Goal: Task Accomplishment & Management: Manage account settings

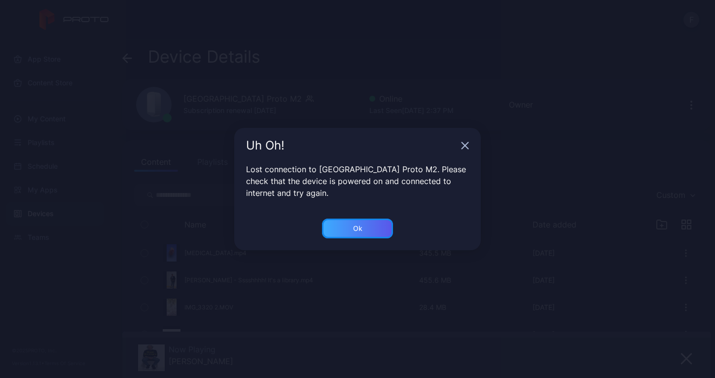
click at [358, 232] on div "Ok" at bounding box center [357, 228] width 9 height 8
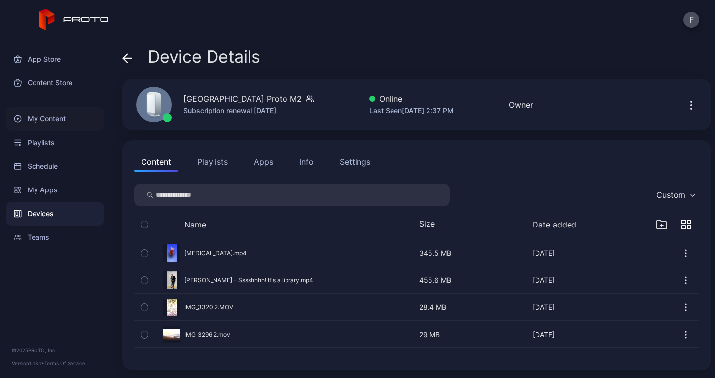
click at [58, 117] on div "My Content" at bounding box center [55, 119] width 98 height 24
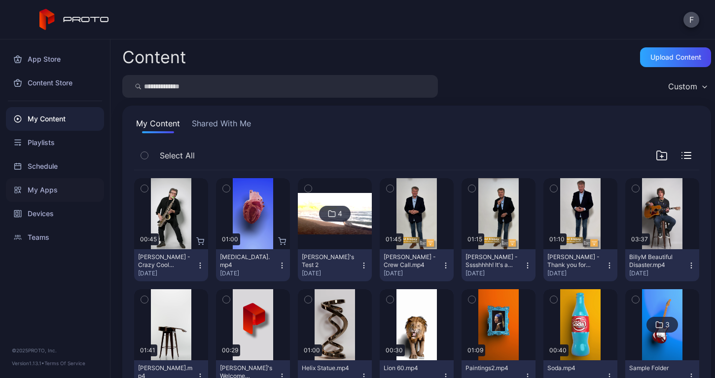
click at [47, 191] on div "My Apps" at bounding box center [55, 190] width 98 height 24
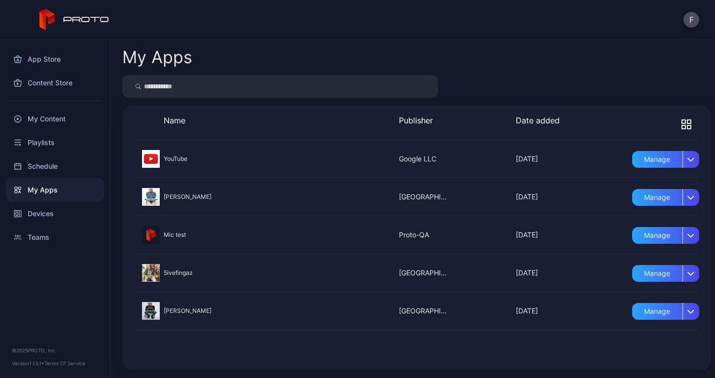
click at [171, 196] on div at bounding box center [416, 197] width 565 height 38
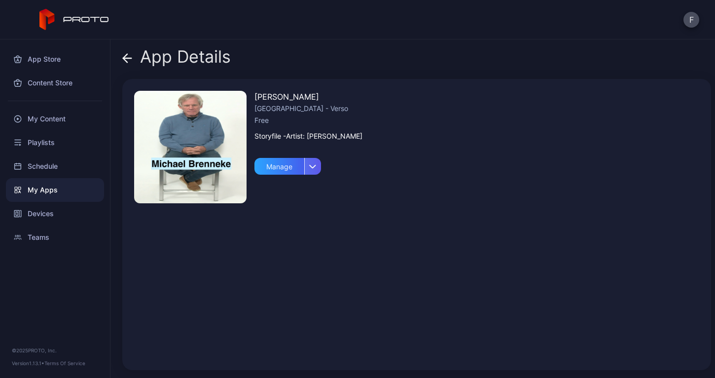
click at [311, 166] on icon "button" at bounding box center [313, 166] width 6 height 3
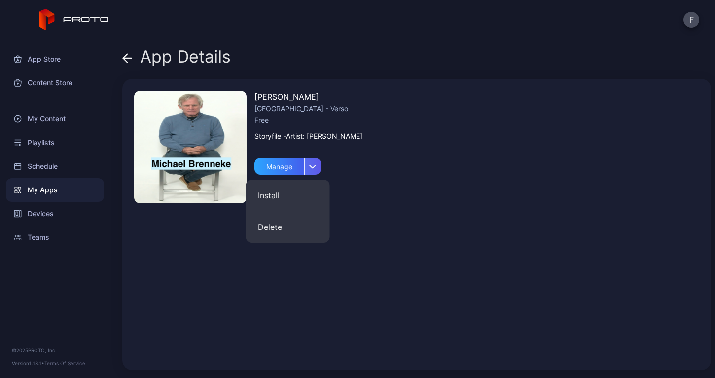
click at [311, 166] on icon "button" at bounding box center [313, 166] width 6 height 3
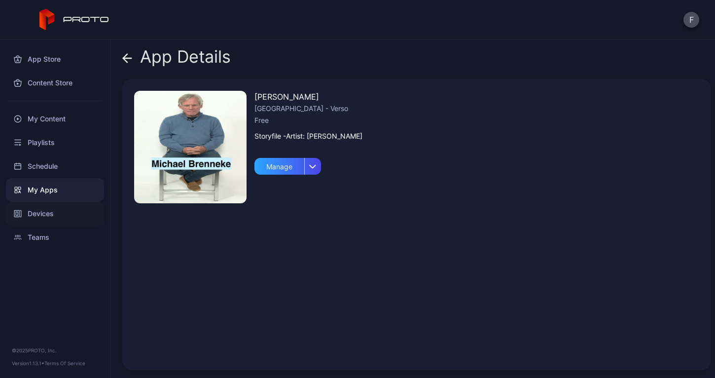
click at [41, 212] on div "Devices" at bounding box center [55, 214] width 98 height 24
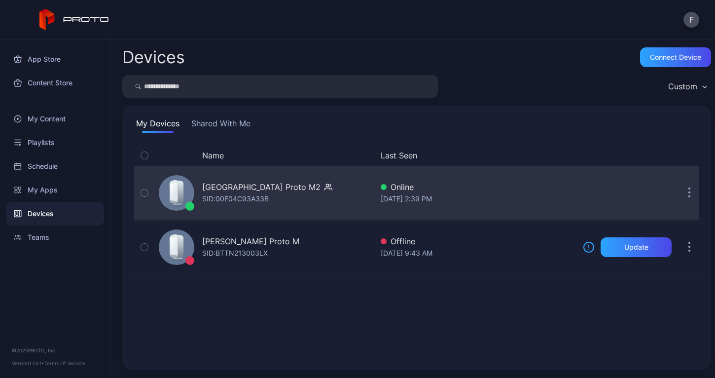
click at [259, 190] on div "[GEOGRAPHIC_DATA] Proto M2" at bounding box center [261, 187] width 118 height 12
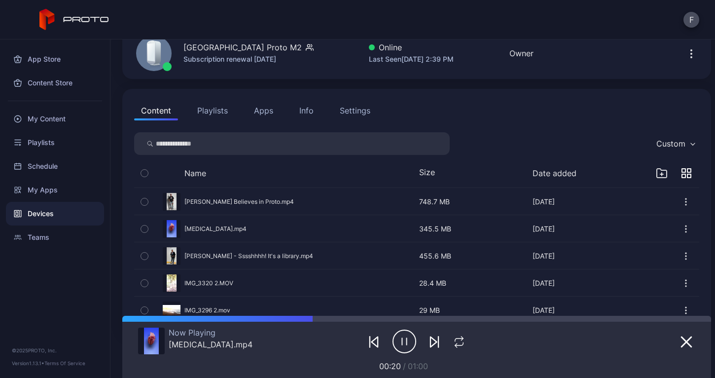
scroll to position [79, 0]
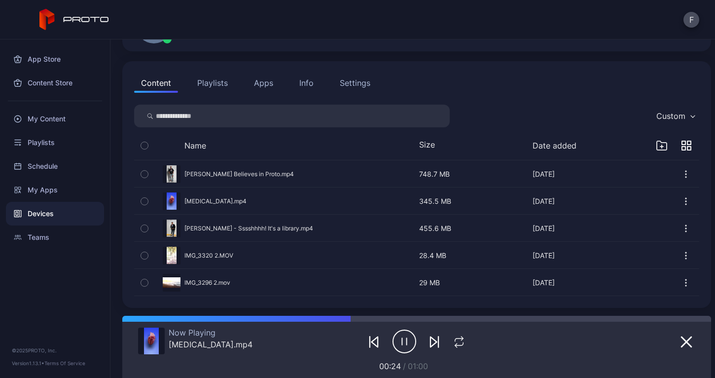
click at [263, 80] on button "Apps" at bounding box center [263, 83] width 33 height 20
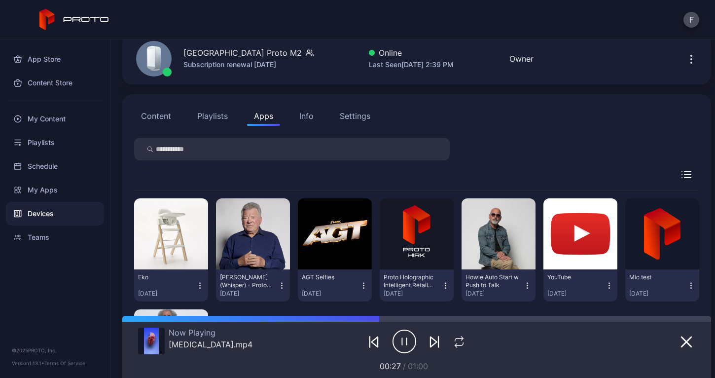
scroll to position [0, 0]
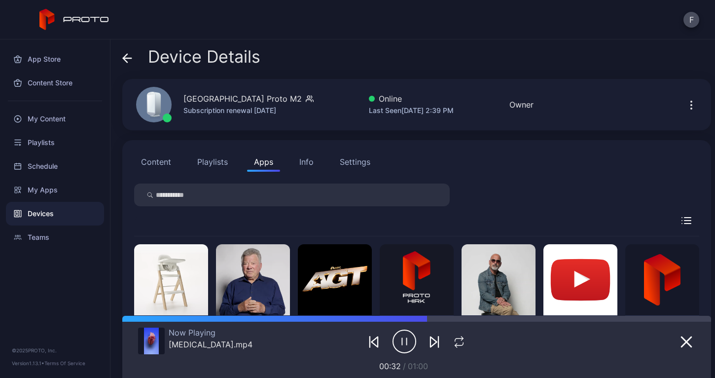
click at [156, 161] on button "Content" at bounding box center [156, 162] width 44 height 20
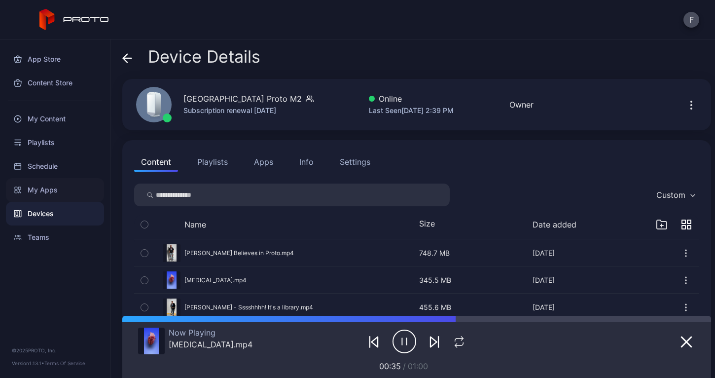
click at [40, 188] on div "My Apps" at bounding box center [55, 190] width 98 height 24
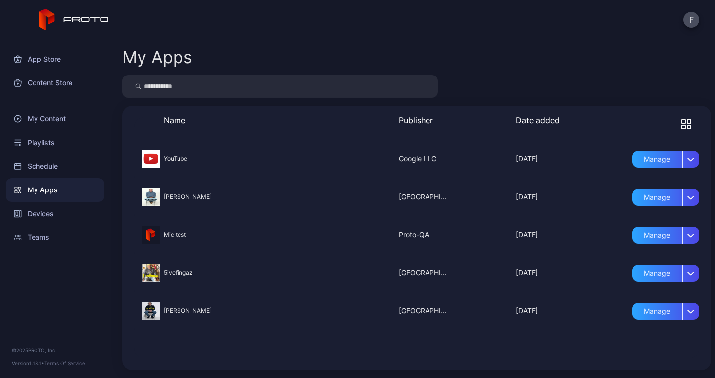
click at [168, 195] on div at bounding box center [416, 197] width 565 height 38
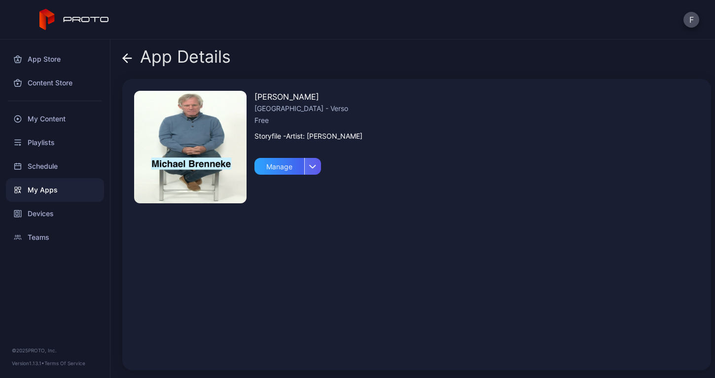
click at [316, 170] on div "button" at bounding box center [312, 166] width 17 height 17
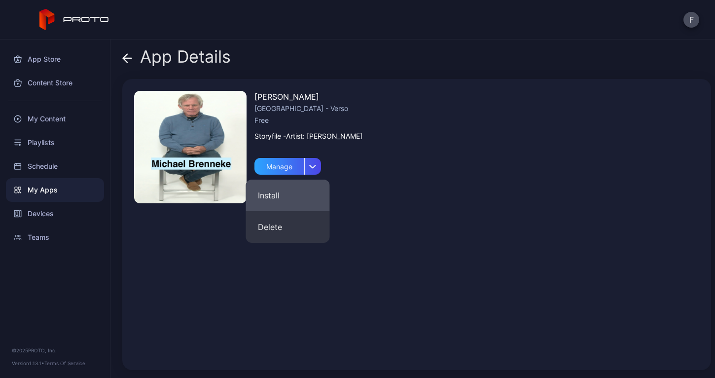
click at [286, 193] on button "Install" at bounding box center [288, 195] width 84 height 32
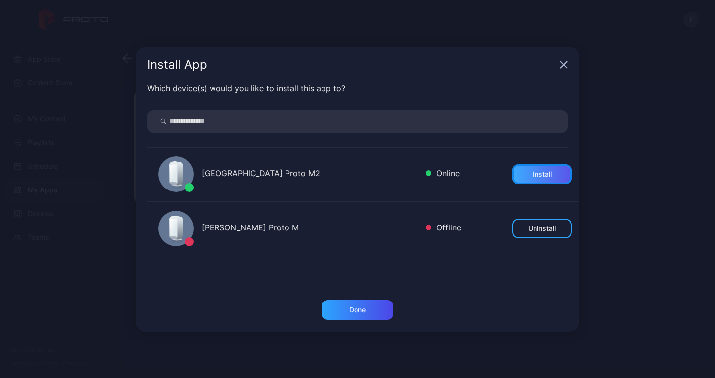
click at [532, 174] on div "Install" at bounding box center [541, 174] width 19 height 8
click at [363, 313] on div "Done" at bounding box center [357, 310] width 17 height 8
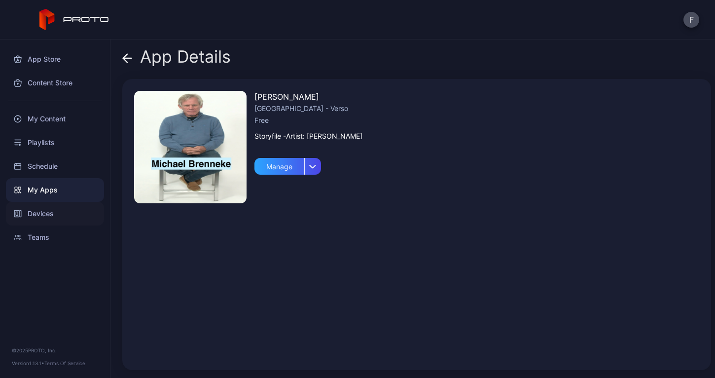
click at [44, 213] on div "Devices" at bounding box center [55, 214] width 98 height 24
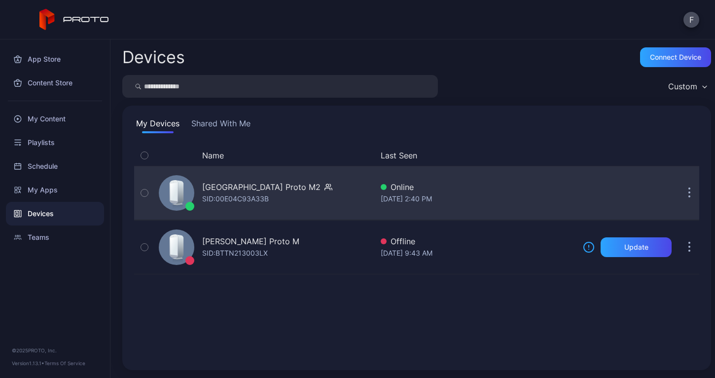
click at [246, 204] on div "SID: 00E04C93A33B" at bounding box center [235, 199] width 67 height 12
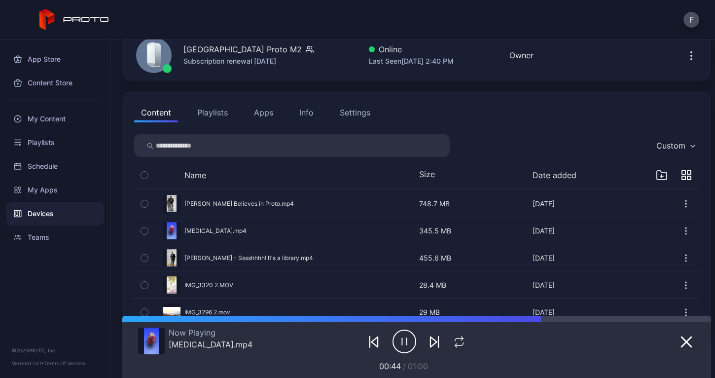
scroll to position [79, 0]
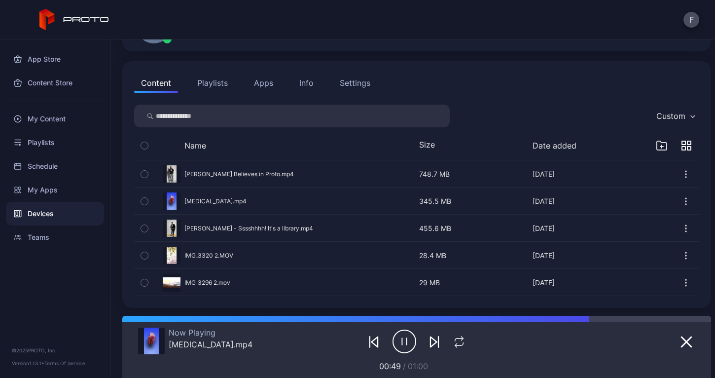
click at [253, 280] on button "button" at bounding box center [416, 282] width 565 height 26
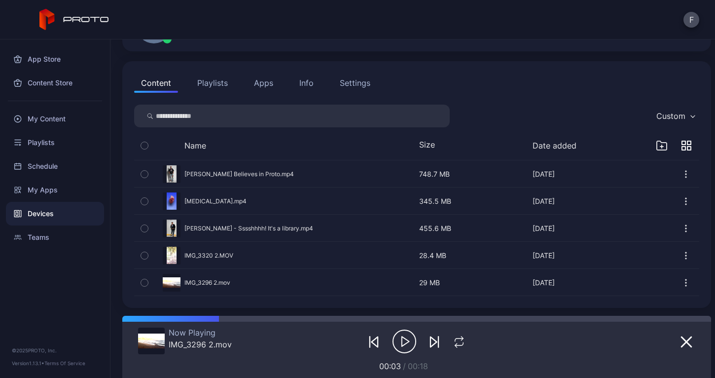
click at [211, 80] on button "Playlists" at bounding box center [212, 83] width 44 height 20
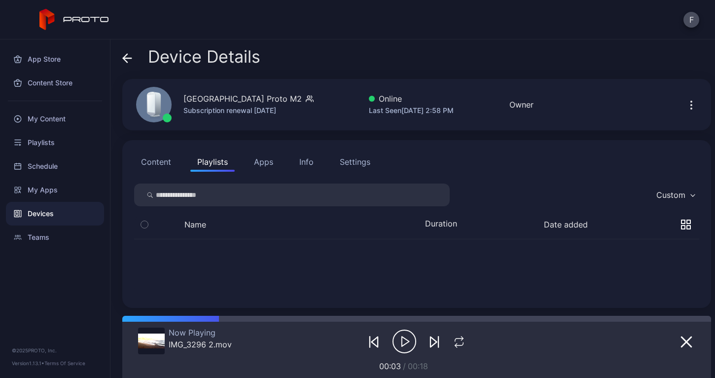
scroll to position [0, 0]
click at [197, 223] on button "Name" at bounding box center [195, 224] width 22 height 10
click at [681, 225] on icon "button" at bounding box center [682, 226] width 3 height 3
click at [681, 225] on icon "button" at bounding box center [686, 224] width 10 height 7
click at [679, 193] on div "Name" at bounding box center [679, 194] width 40 height 15
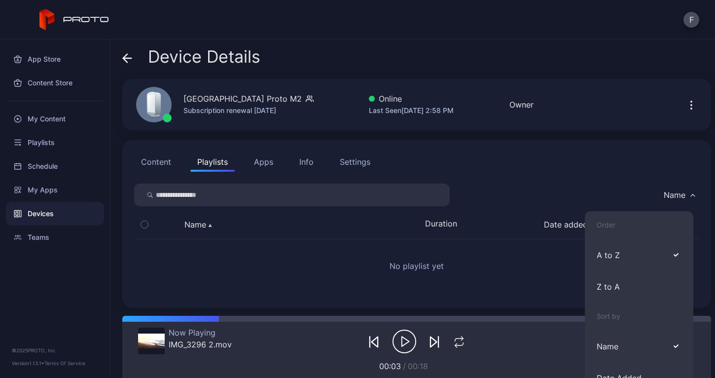
click at [690, 194] on icon "button" at bounding box center [692, 195] width 5 height 3
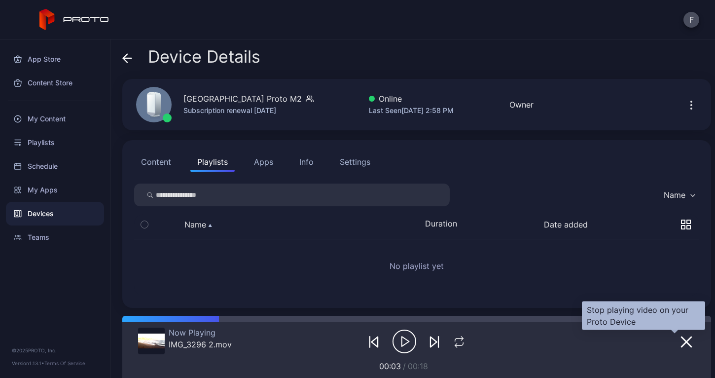
click at [681, 340] on icon "button" at bounding box center [686, 342] width 10 height 10
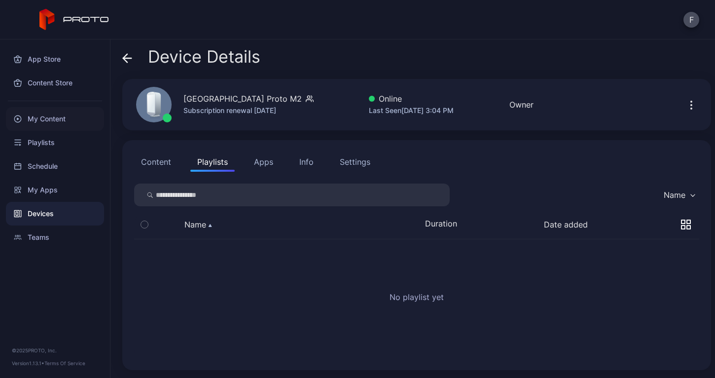
click at [61, 122] on div "My Content" at bounding box center [55, 119] width 98 height 24
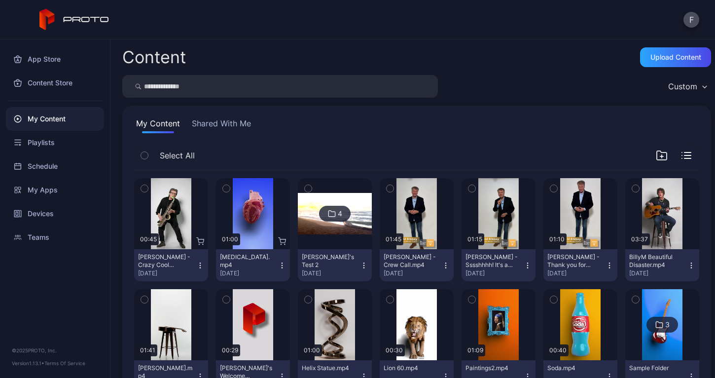
click at [363, 267] on icon "button" at bounding box center [363, 267] width 0 height 0
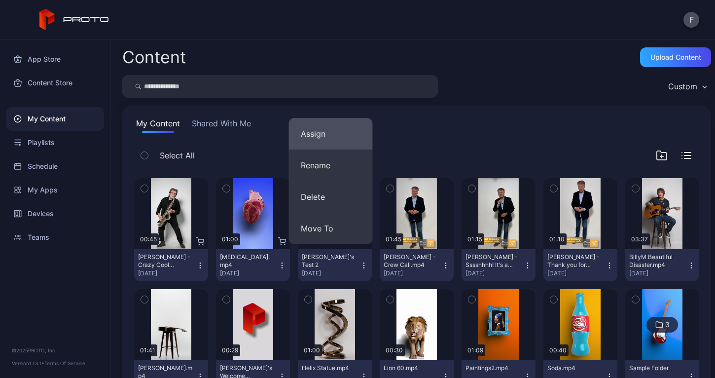
click at [320, 133] on button "Assign" at bounding box center [331, 134] width 84 height 32
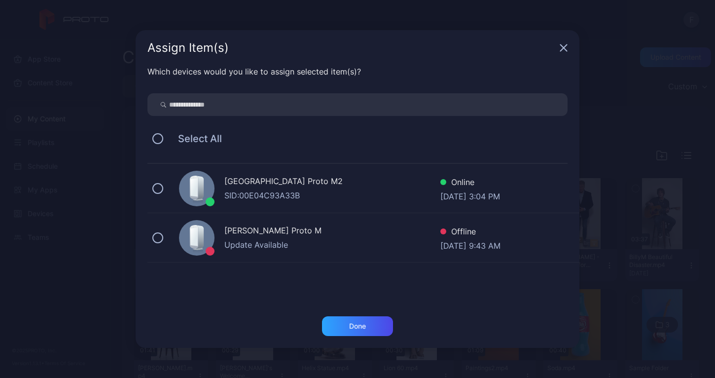
click at [261, 190] on div "SID: 00E04C93A33B" at bounding box center [332, 195] width 216 height 12
click at [352, 328] on div "Done" at bounding box center [357, 326] width 17 height 8
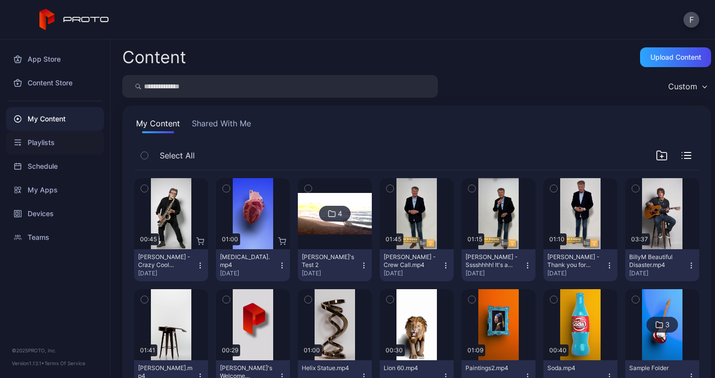
click at [21, 140] on icon at bounding box center [18, 143] width 8 height 8
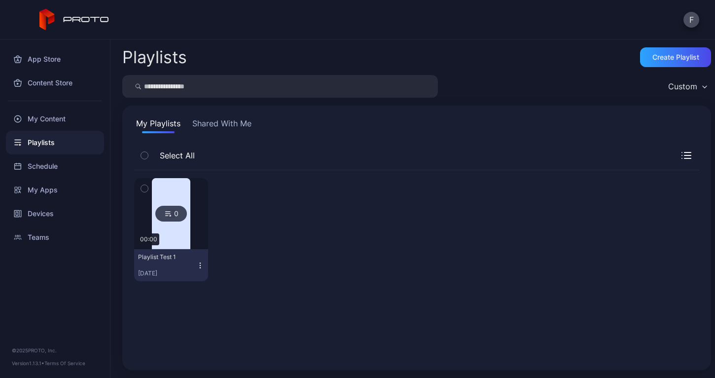
click at [198, 265] on icon "button" at bounding box center [200, 265] width 8 height 8
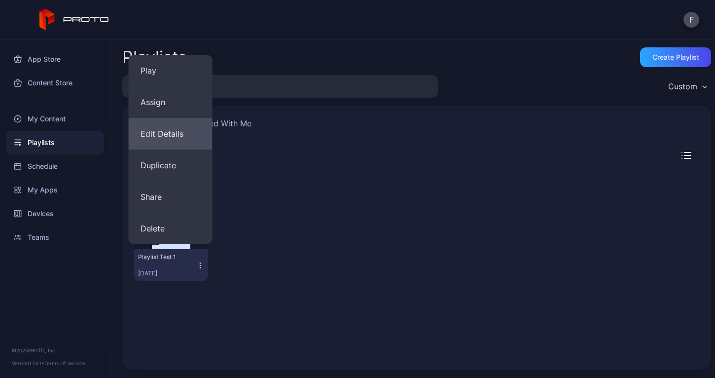
click at [177, 140] on button "Edit Details" at bounding box center [171, 134] width 84 height 32
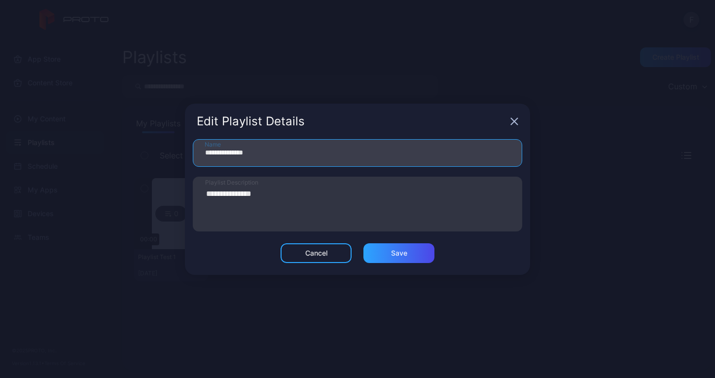
click at [253, 153] on input "**********" at bounding box center [357, 153] width 329 height 28
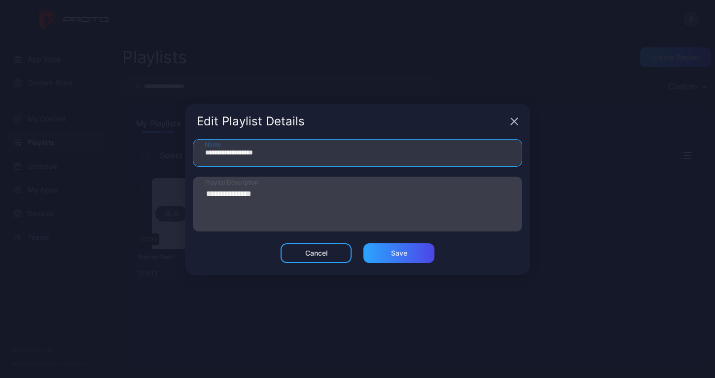
type input "**********"
click at [261, 193] on textarea "**********" at bounding box center [351, 204] width 293 height 34
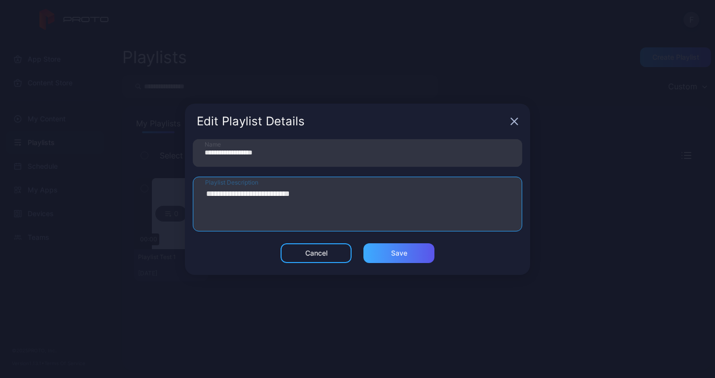
type textarea "**********"
click at [401, 255] on div "Save" at bounding box center [399, 253] width 16 height 8
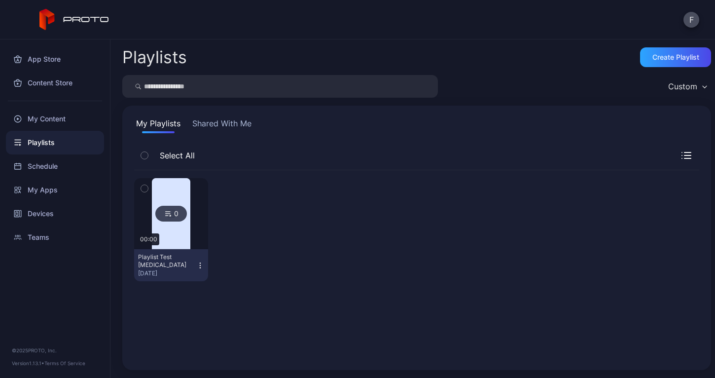
click at [144, 187] on icon "button" at bounding box center [144, 188] width 7 height 11
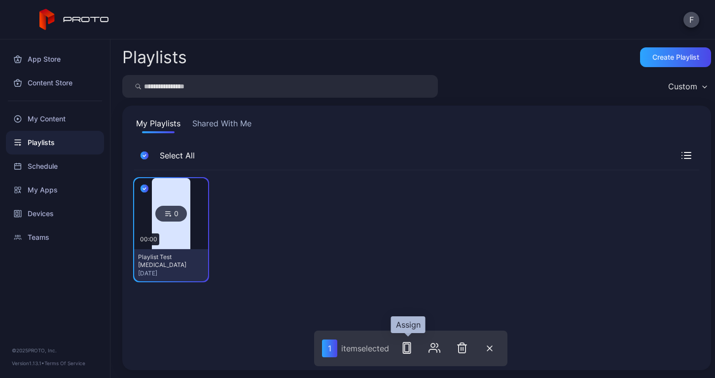
click at [409, 351] on rect "button" at bounding box center [407, 348] width 4 height 8
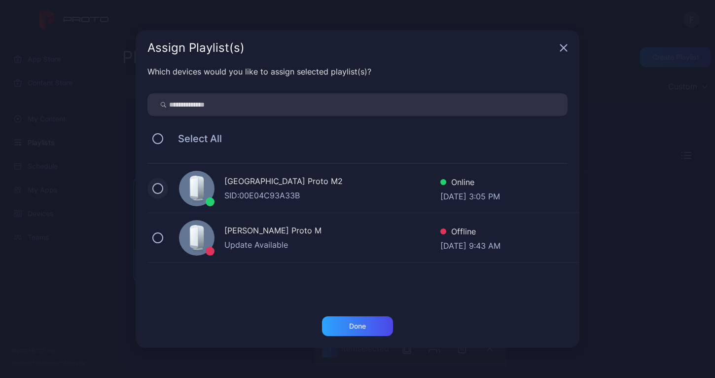
click at [158, 186] on button at bounding box center [157, 188] width 11 height 11
click at [354, 326] on div "Done" at bounding box center [357, 326] width 17 height 8
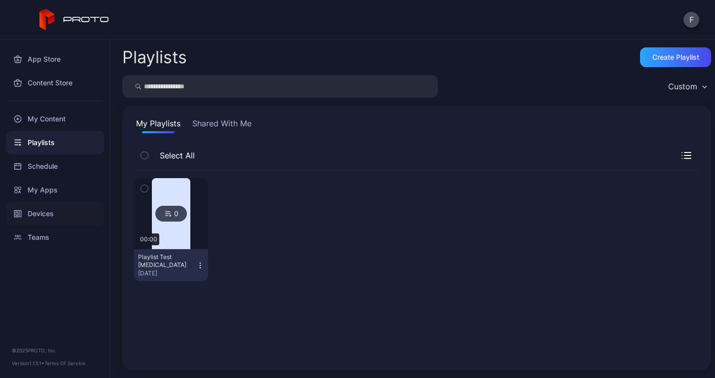
click at [53, 210] on div "Devices" at bounding box center [55, 214] width 98 height 24
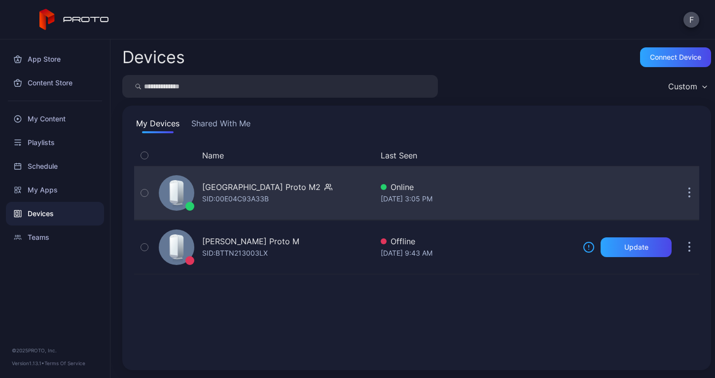
click at [221, 190] on div "[GEOGRAPHIC_DATA] Proto M2" at bounding box center [261, 187] width 118 height 12
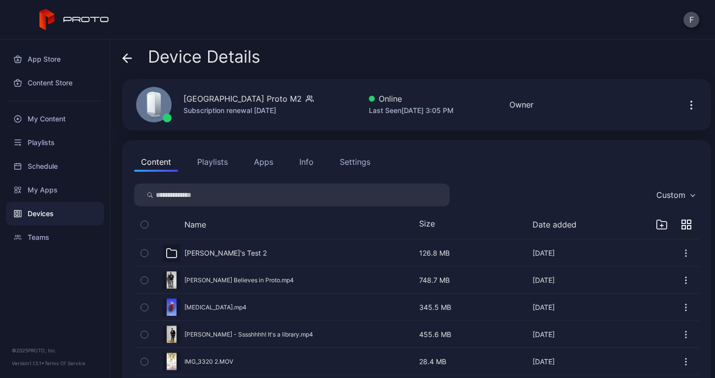
click at [215, 161] on button "Playlists" at bounding box center [212, 162] width 44 height 20
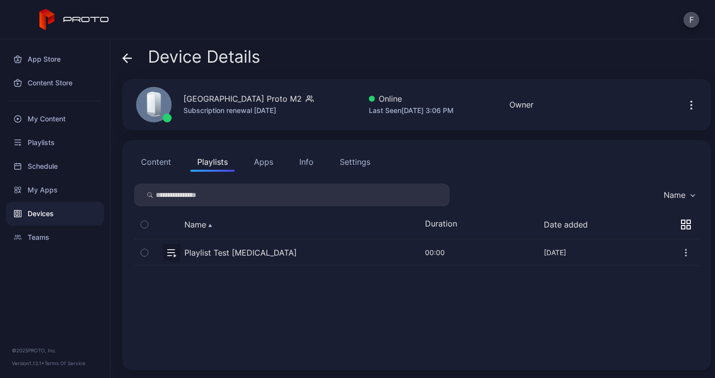
click at [681, 257] on icon "button" at bounding box center [686, 252] width 10 height 10
click at [681, 256] on icon "button" at bounding box center [686, 252] width 10 height 10
click at [348, 164] on div "Settings" at bounding box center [355, 162] width 31 height 12
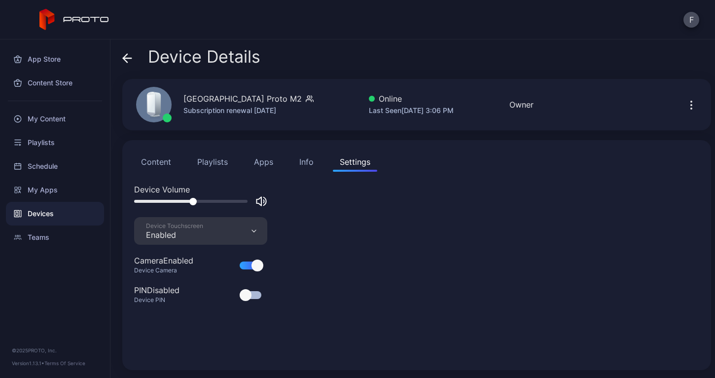
click at [309, 165] on div "Info" at bounding box center [306, 162] width 14 height 12
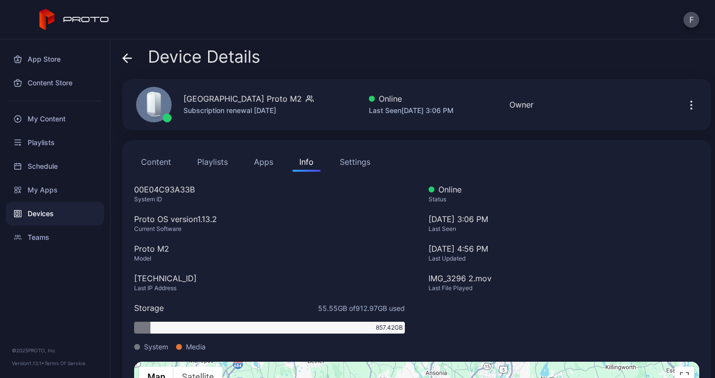
click at [268, 162] on button "Apps" at bounding box center [263, 162] width 33 height 20
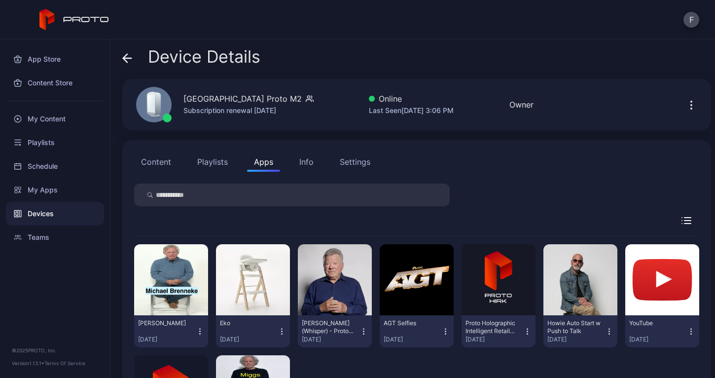
click at [219, 162] on button "Playlists" at bounding box center [212, 162] width 44 height 20
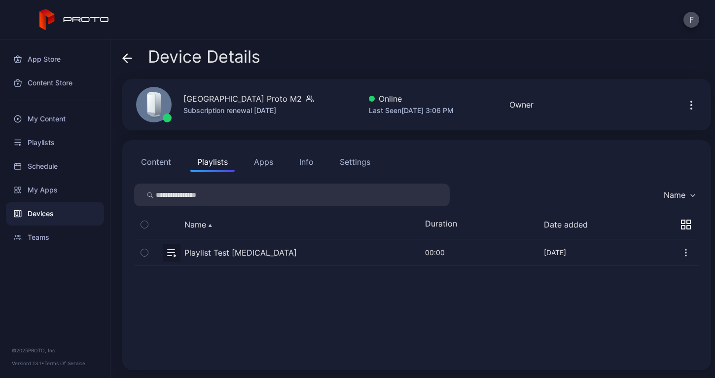
click at [147, 252] on icon "button" at bounding box center [144, 252] width 7 height 11
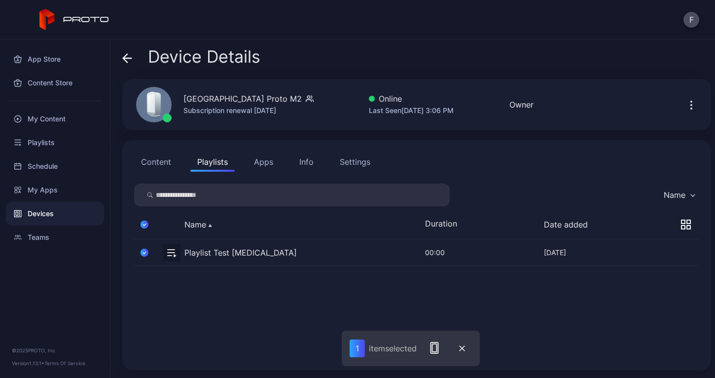
click at [354, 279] on div "Playlist Test [MEDICAL_DATA] [DATE] 00:00 Mar 25, 2025" at bounding box center [416, 298] width 565 height 119
click at [146, 255] on icon "button" at bounding box center [144, 252] width 8 height 11
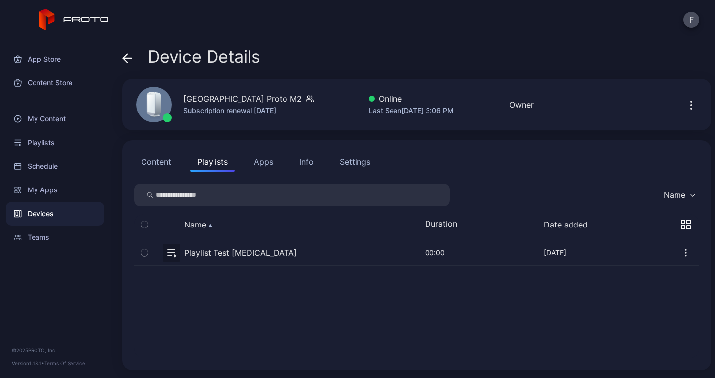
click at [145, 253] on icon "button" at bounding box center [144, 252] width 7 height 11
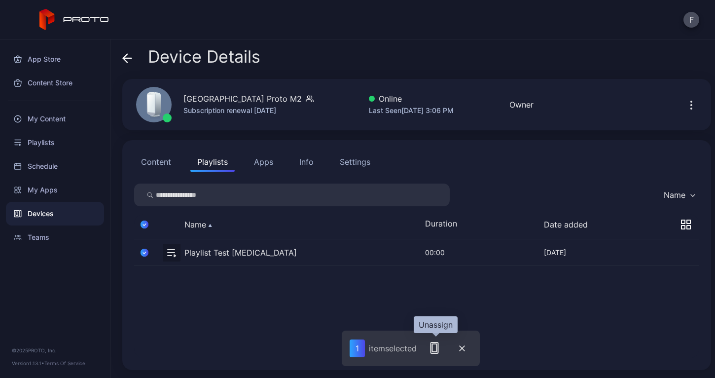
click at [437, 349] on icon "button" at bounding box center [434, 348] width 12 height 12
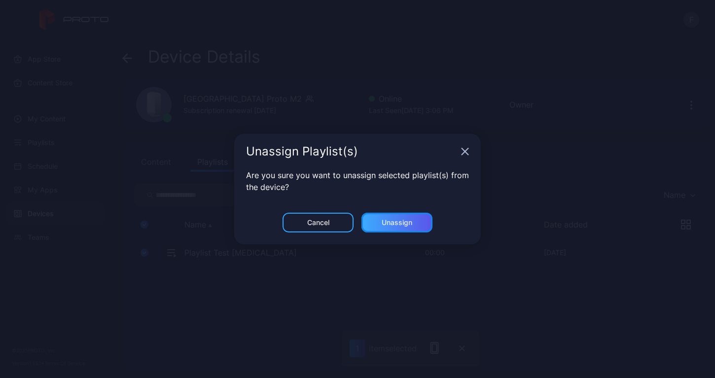
click at [396, 229] on div "Unassign" at bounding box center [396, 222] width 71 height 20
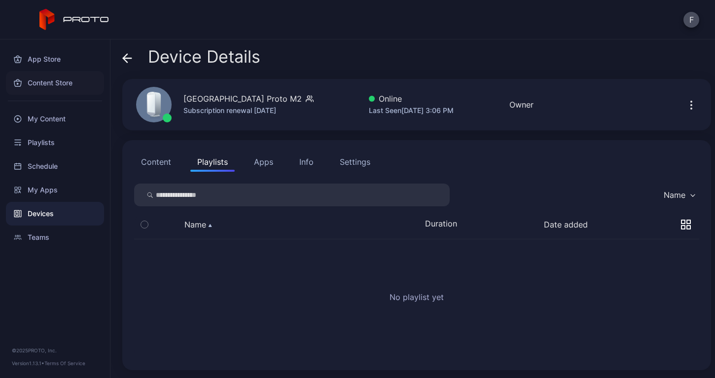
click at [62, 82] on div "Content Store" at bounding box center [55, 83] width 98 height 24
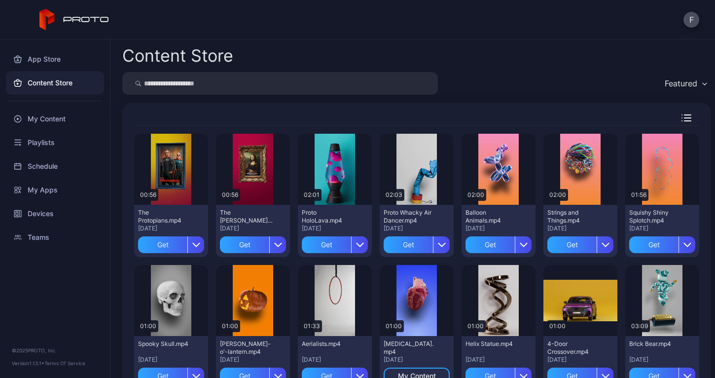
click at [681, 116] on icon "button" at bounding box center [686, 117] width 10 height 7
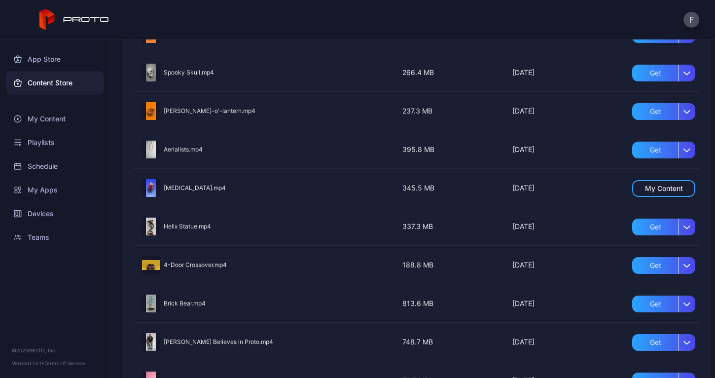
scroll to position [603, 0]
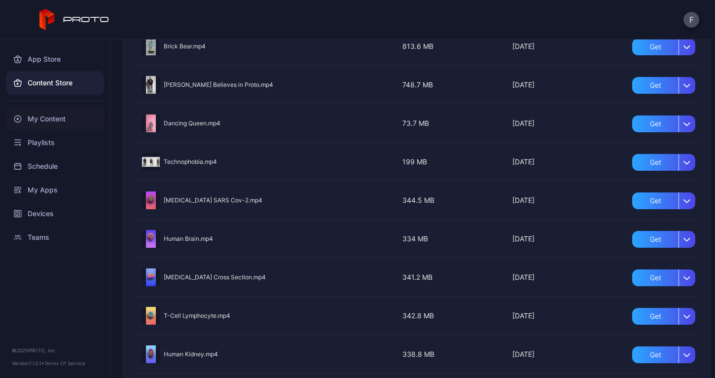
click at [48, 121] on div "My Content" at bounding box center [55, 119] width 98 height 24
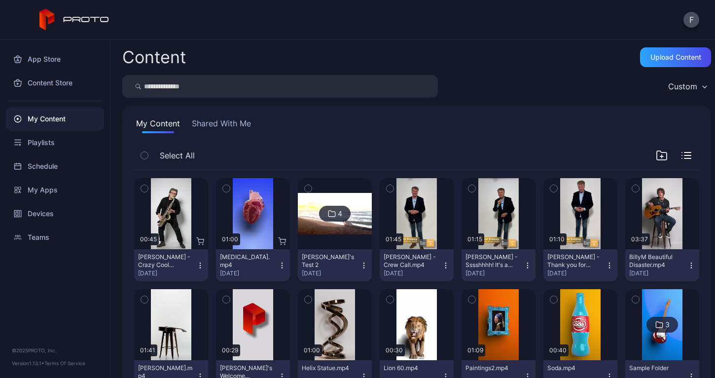
scroll to position [50, 0]
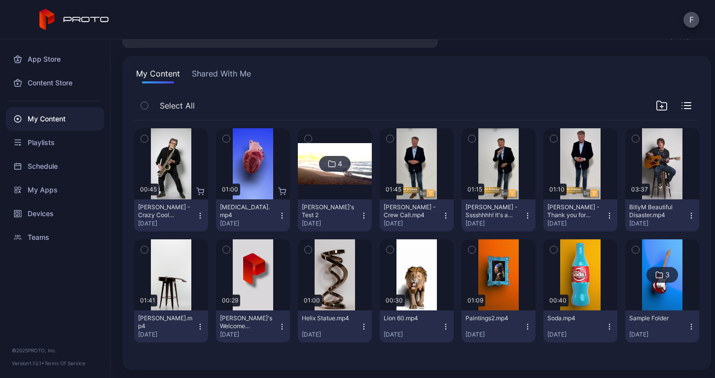
click at [363, 217] on icon "button" at bounding box center [363, 217] width 0 height 0
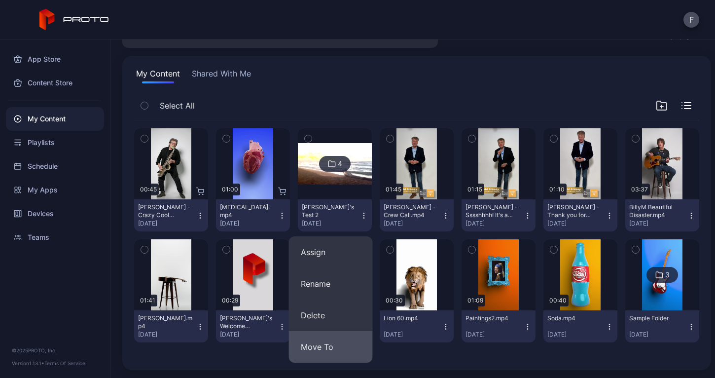
click at [344, 349] on button "Move To" at bounding box center [331, 347] width 84 height 32
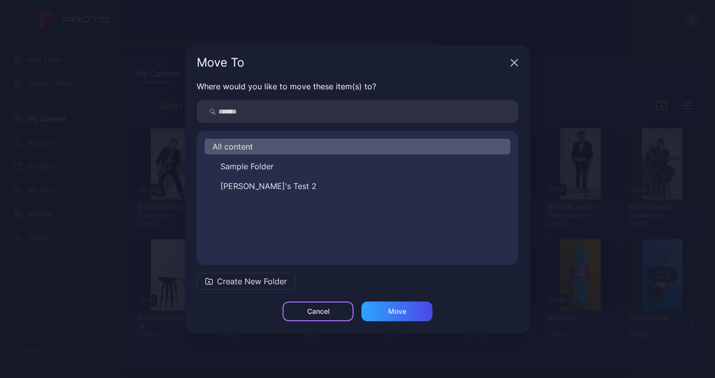
click at [334, 313] on div "Cancel" at bounding box center [317, 311] width 71 height 20
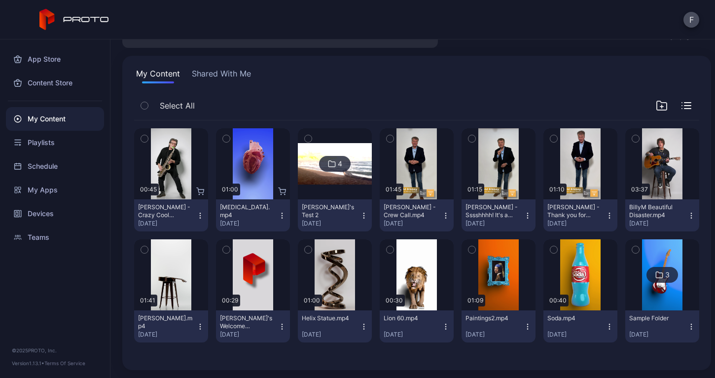
click at [329, 165] on icon at bounding box center [332, 164] width 8 height 12
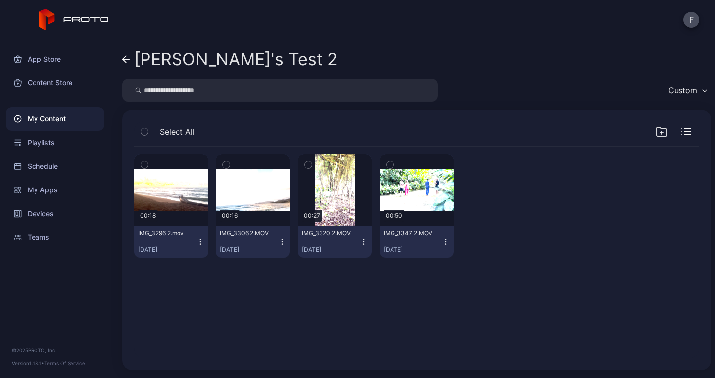
click at [145, 132] on icon "button" at bounding box center [144, 131] width 7 height 11
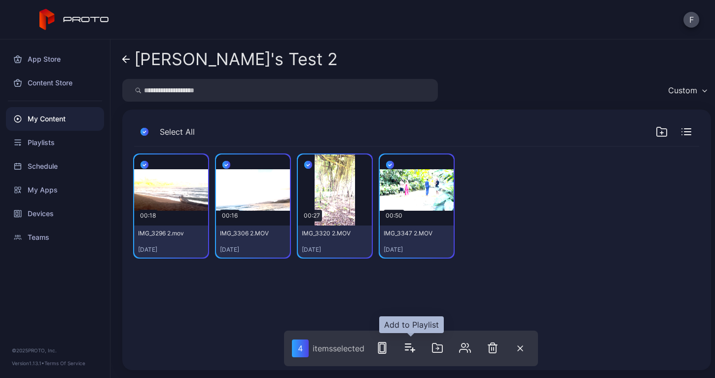
click at [409, 347] on icon "button" at bounding box center [407, 347] width 5 height 0
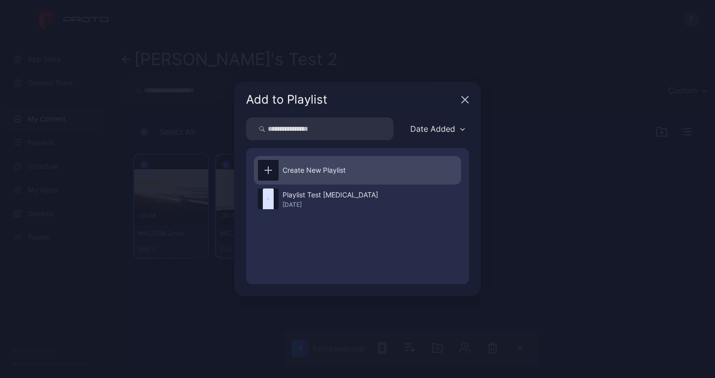
click at [268, 169] on icon at bounding box center [268, 170] width 0 height 7
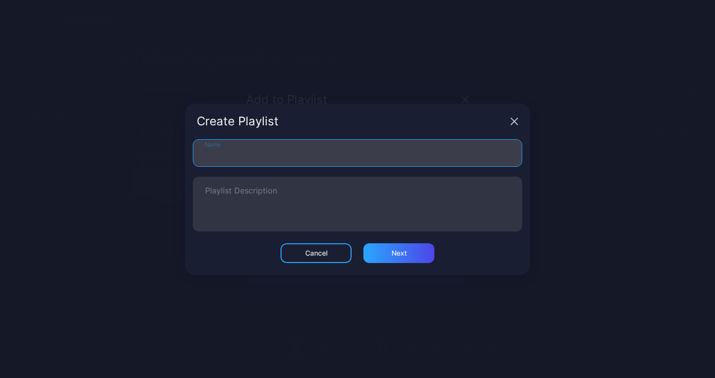
click at [210, 151] on input "Name" at bounding box center [357, 153] width 329 height 28
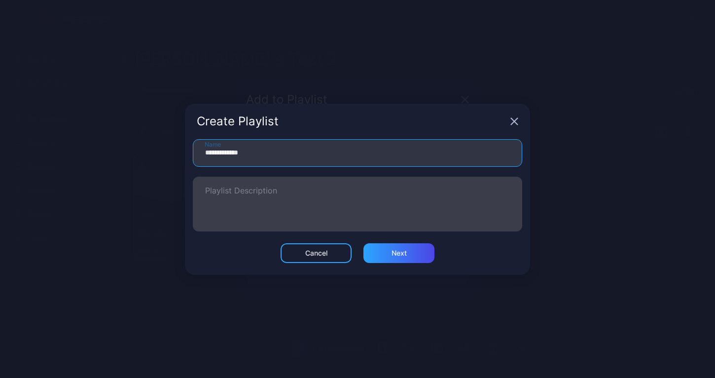
type input "**********"
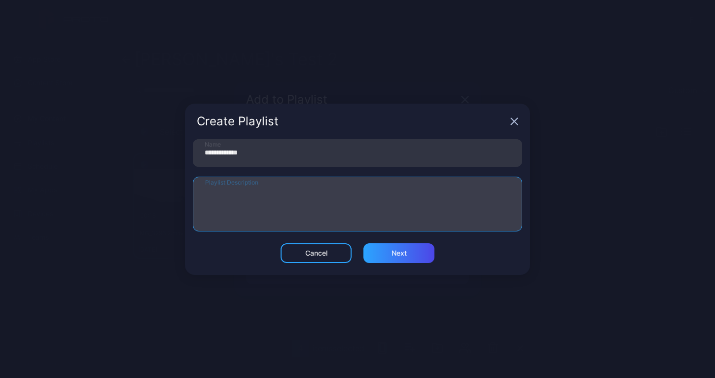
click at [219, 193] on textarea "Playlist Description" at bounding box center [357, 204] width 305 height 34
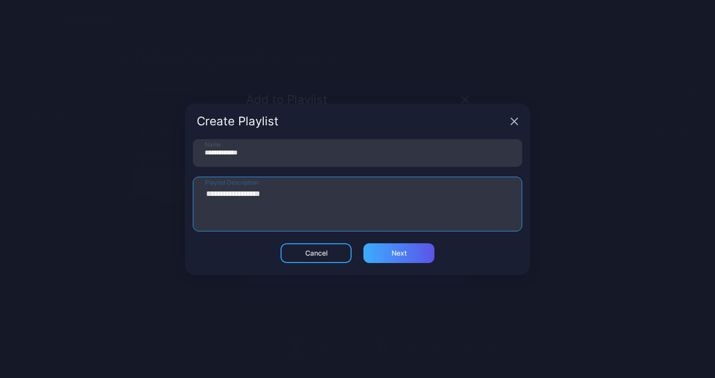
type textarea "**********"
click at [403, 256] on div "Next" at bounding box center [398, 253] width 15 height 8
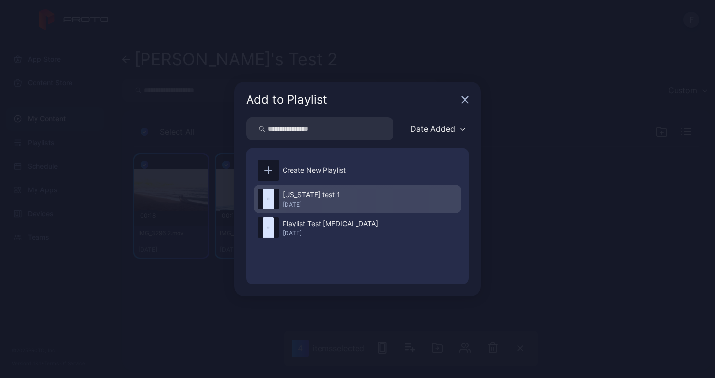
click at [302, 204] on div "[DATE]" at bounding box center [311, 205] width 58 height 8
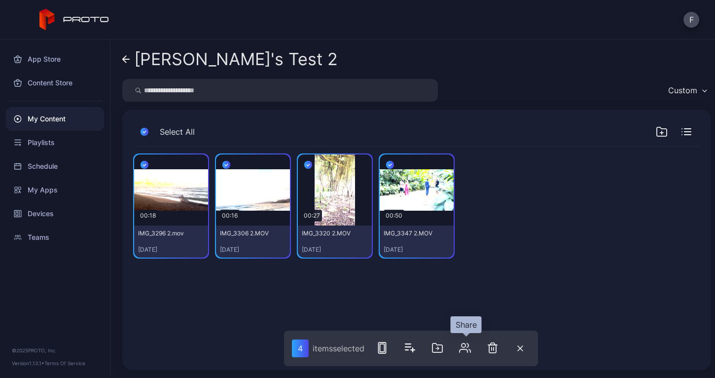
click at [466, 348] on icon "button" at bounding box center [465, 348] width 12 height 12
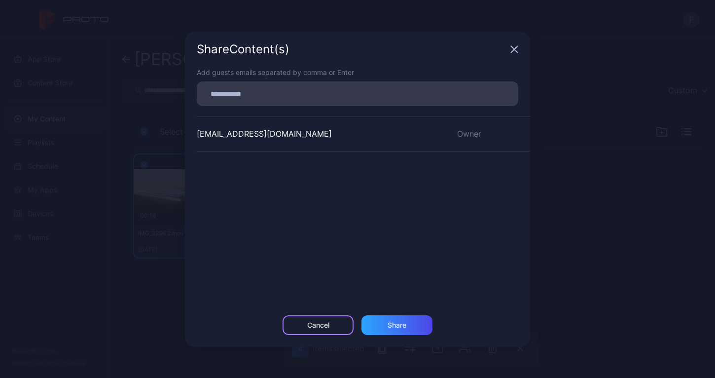
click at [329, 324] on div "Cancel" at bounding box center [318, 325] width 22 height 8
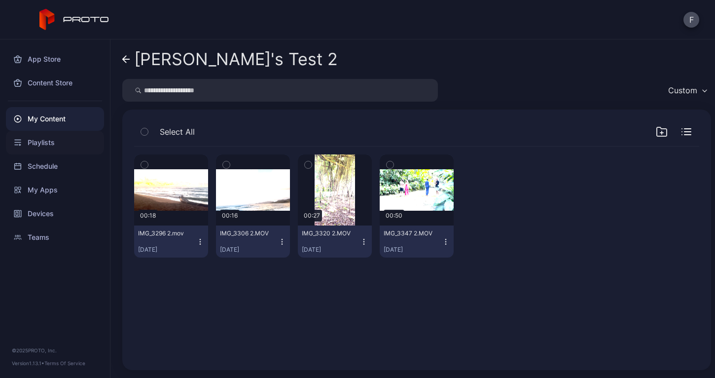
click at [47, 142] on div "Playlists" at bounding box center [55, 143] width 98 height 24
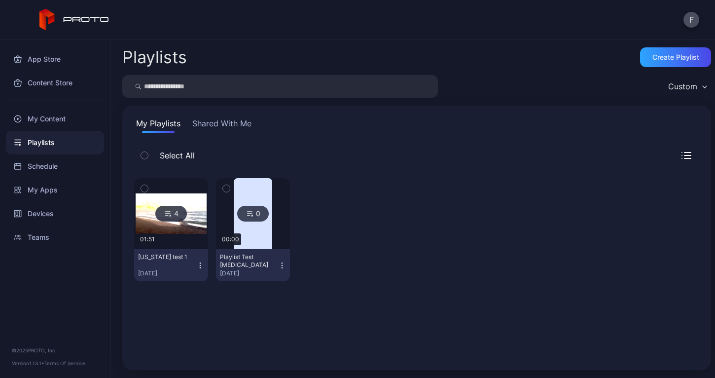
click at [146, 187] on icon "button" at bounding box center [144, 188] width 7 height 11
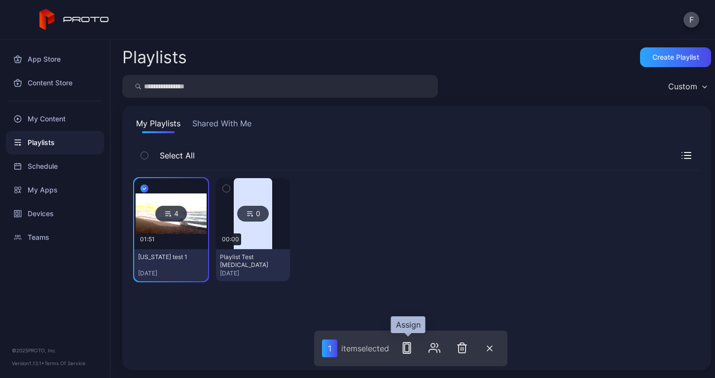
click at [408, 345] on icon "button" at bounding box center [407, 348] width 12 height 12
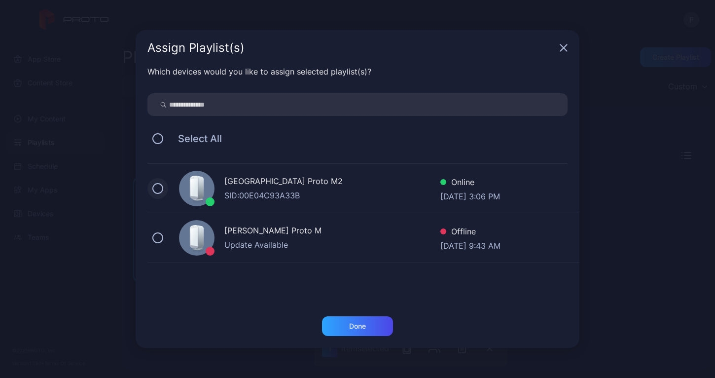
click at [158, 187] on button at bounding box center [157, 188] width 11 height 11
click at [353, 328] on div "Done" at bounding box center [357, 326] width 17 height 8
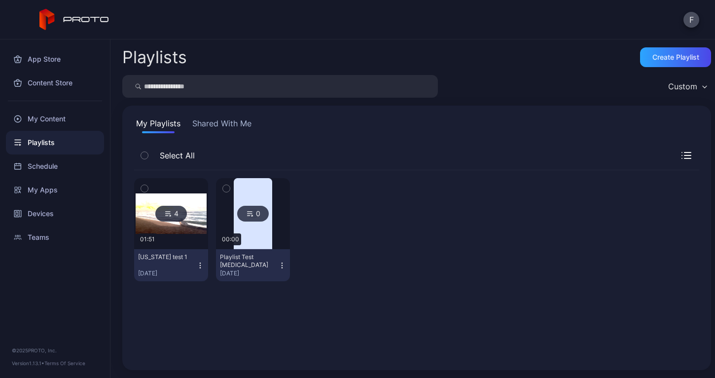
click at [200, 267] on icon "button" at bounding box center [200, 267] width 0 height 0
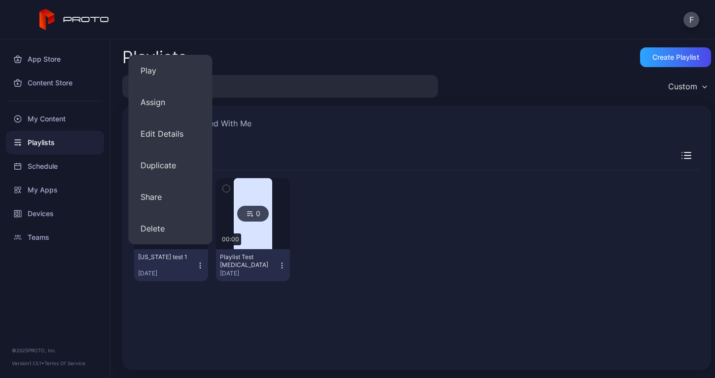
click at [335, 170] on div "4 01:51 [US_STATE] test 1 [DATE] 0 00:00 Playlist Test [MEDICAL_DATA] [DATE]" at bounding box center [416, 229] width 565 height 119
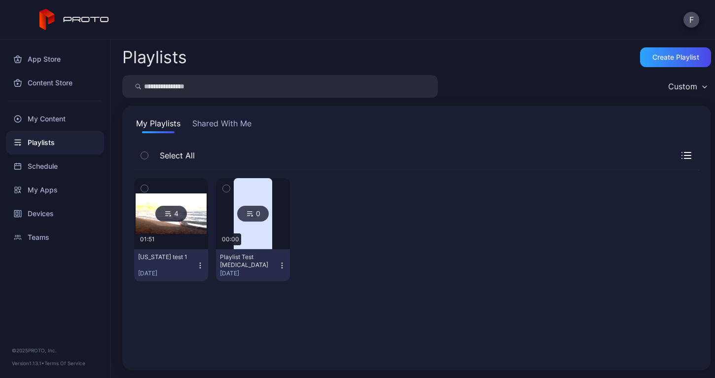
click at [678, 159] on div "Select All" at bounding box center [416, 157] width 565 height 25
click at [681, 157] on icon "button" at bounding box center [686, 155] width 10 height 7
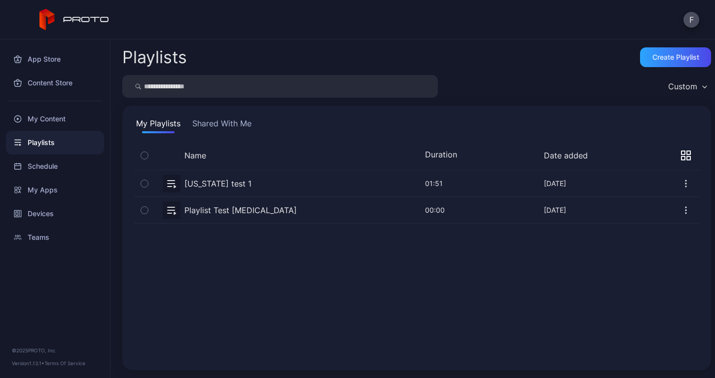
click at [681, 185] on icon "button" at bounding box center [686, 183] width 10 height 10
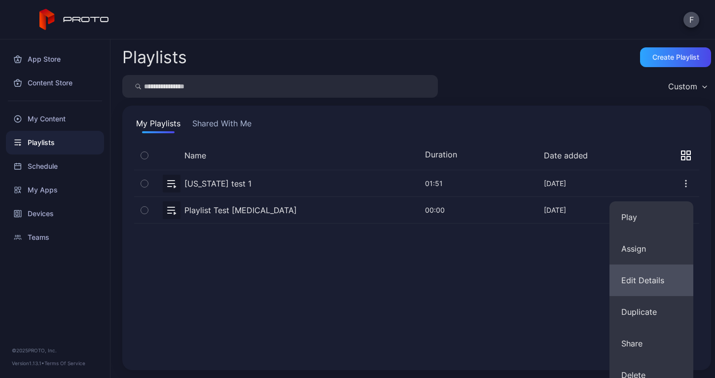
click at [641, 282] on button "Edit Details" at bounding box center [651, 280] width 84 height 32
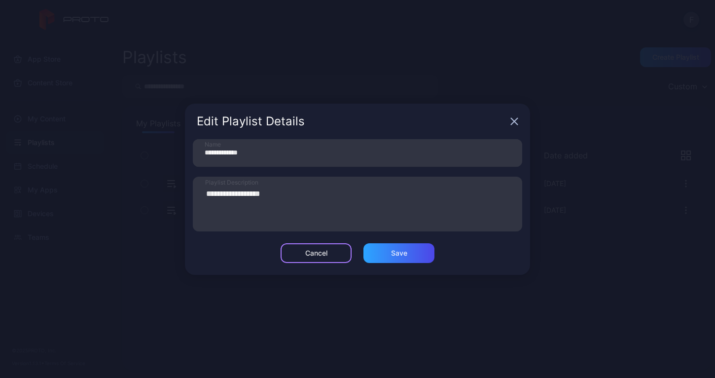
click at [315, 249] on div "Cancel" at bounding box center [316, 253] width 22 height 8
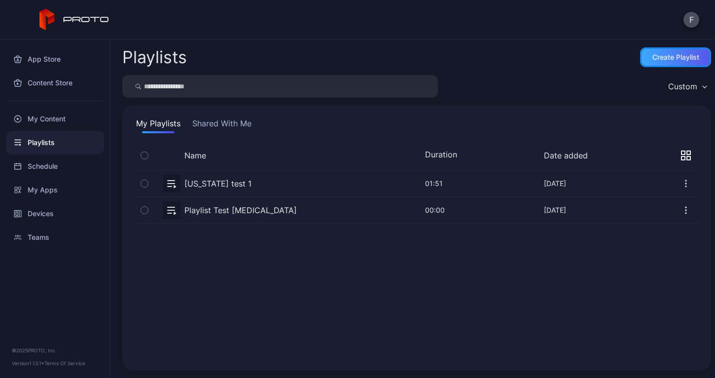
click at [672, 55] on div "Create Playlist" at bounding box center [675, 57] width 47 height 8
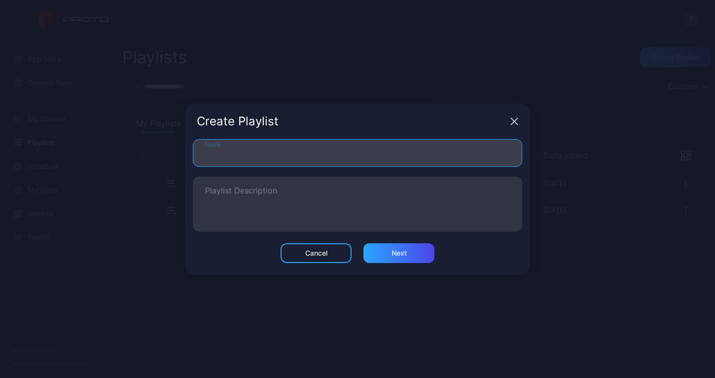
click at [208, 152] on input "Name" at bounding box center [357, 153] width 329 height 28
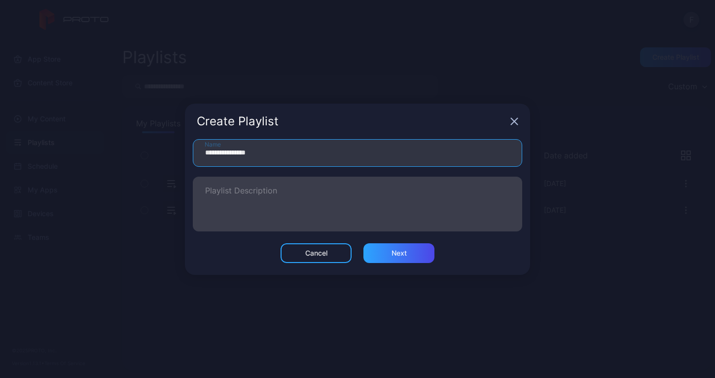
type input "**********"
click at [363, 227] on label "Playlist Description" at bounding box center [357, 203] width 329 height 55
click at [363, 221] on textarea "Playlist Description" at bounding box center [357, 204] width 305 height 34
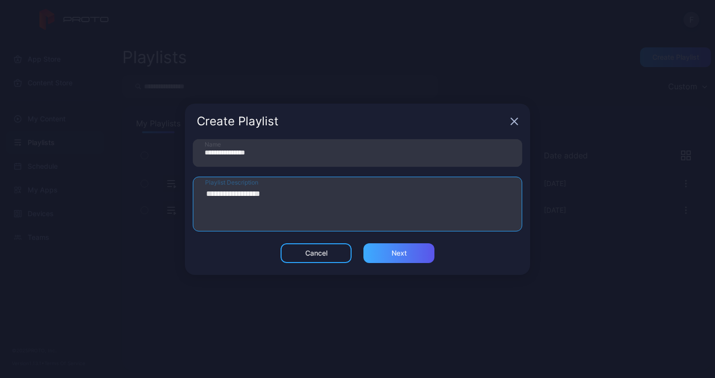
type textarea "**********"
click at [405, 256] on div "Next" at bounding box center [398, 253] width 15 height 8
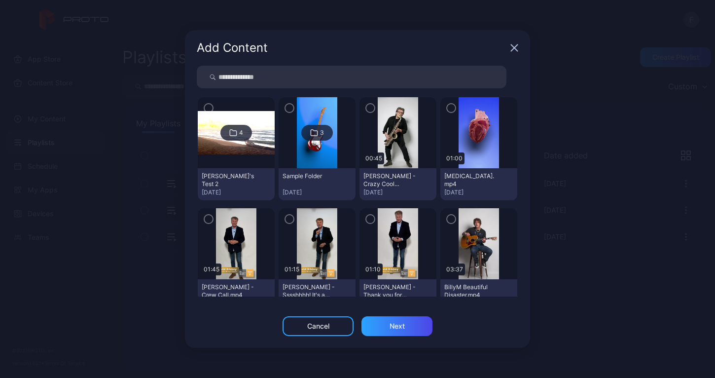
click at [211, 108] on icon "button" at bounding box center [209, 108] width 8 height 11
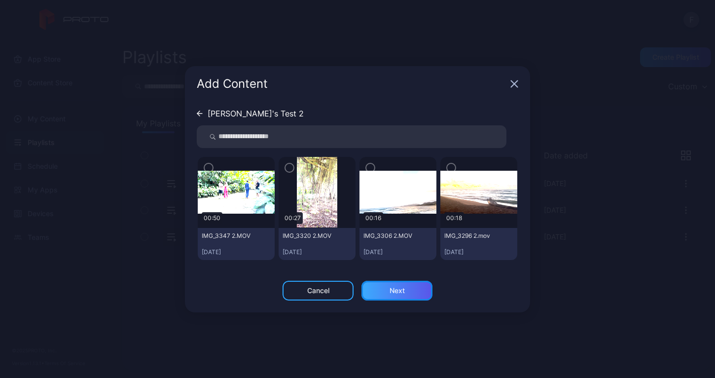
click at [394, 292] on div "Next" at bounding box center [396, 290] width 15 height 8
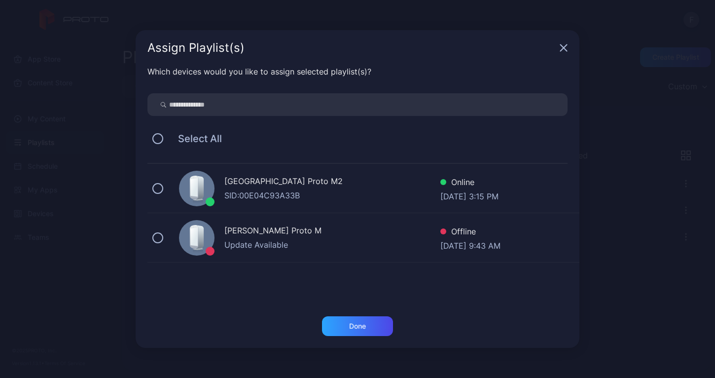
click at [561, 47] on icon "button" at bounding box center [563, 48] width 6 height 6
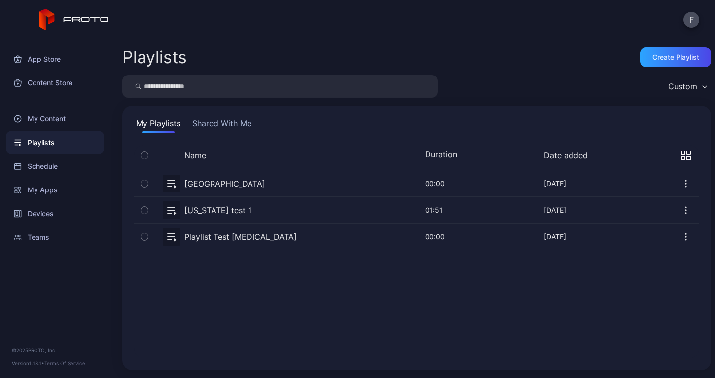
click at [686, 183] on icon "button" at bounding box center [686, 183] width 1 height 1
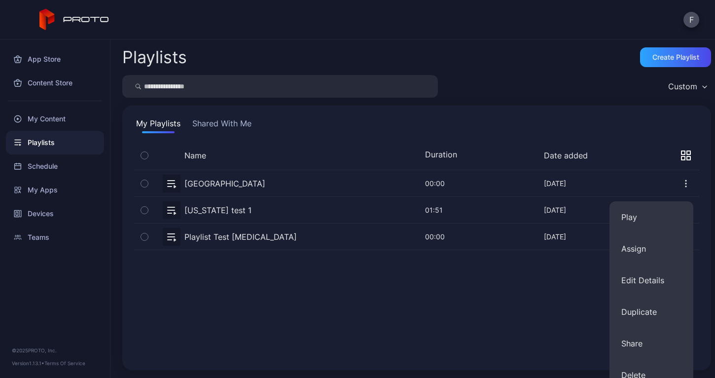
click at [331, 182] on div "[GEOGRAPHIC_DATA] [DATE]" at bounding box center [250, 184] width 190 height 18
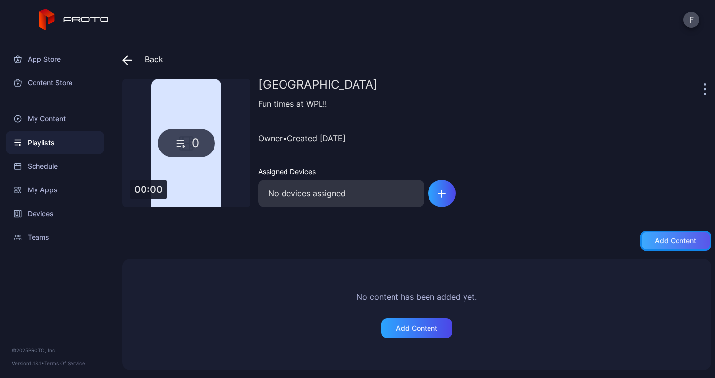
click at [641, 241] on div "Add content" at bounding box center [675, 241] width 71 height 20
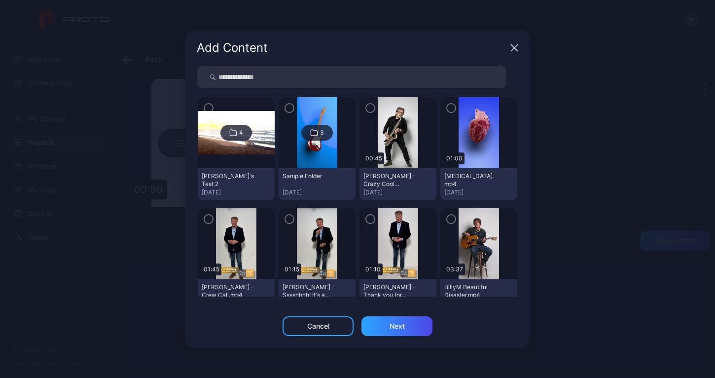
click at [369, 108] on icon "button" at bounding box center [370, 108] width 3 height 2
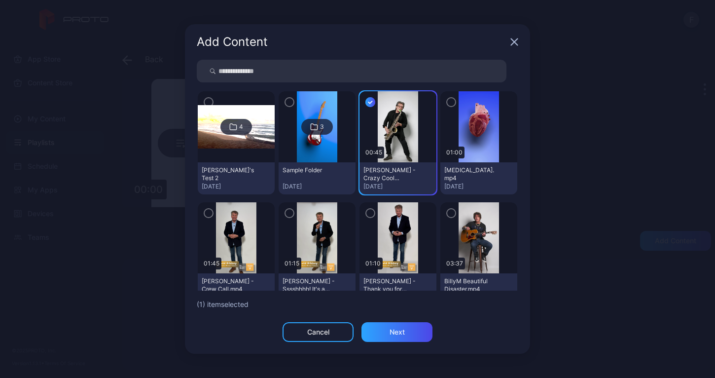
click at [447, 104] on icon "button" at bounding box center [451, 102] width 8 height 11
click at [209, 211] on icon "button" at bounding box center [209, 213] width 8 height 11
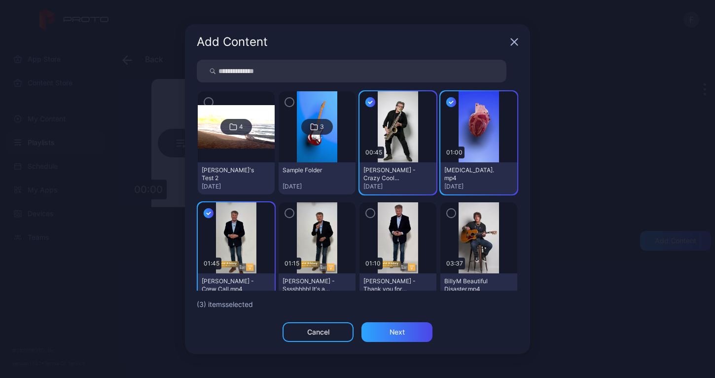
click at [288, 213] on icon "button" at bounding box center [289, 213] width 3 height 2
click at [366, 213] on icon "button" at bounding box center [370, 213] width 8 height 11
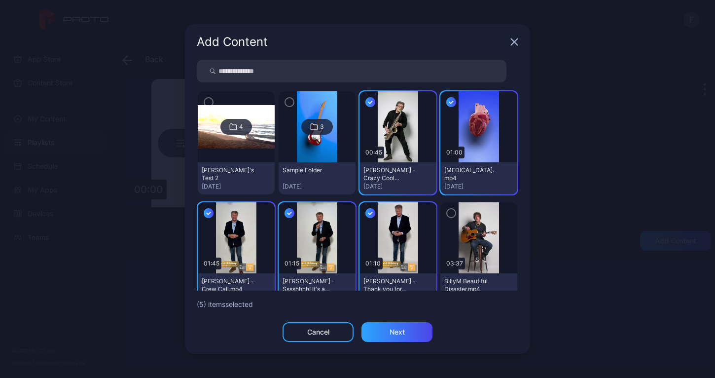
click at [447, 215] on icon "button" at bounding box center [451, 213] width 8 height 11
click at [400, 331] on div "Next" at bounding box center [396, 332] width 15 height 8
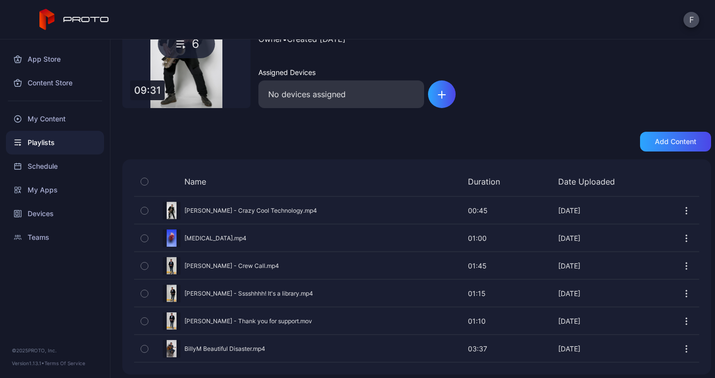
scroll to position [104, 0]
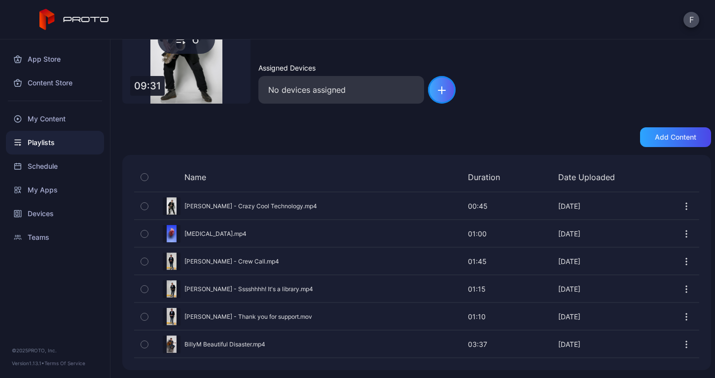
click at [447, 92] on div "button" at bounding box center [442, 90] width 28 height 28
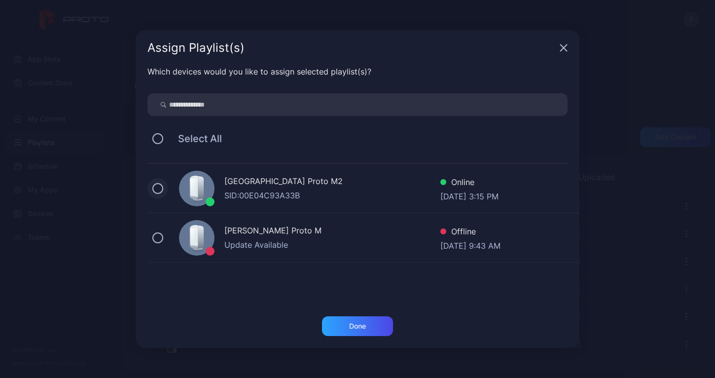
click at [160, 188] on button at bounding box center [157, 188] width 11 height 11
click at [363, 325] on div "Done" at bounding box center [357, 326] width 17 height 8
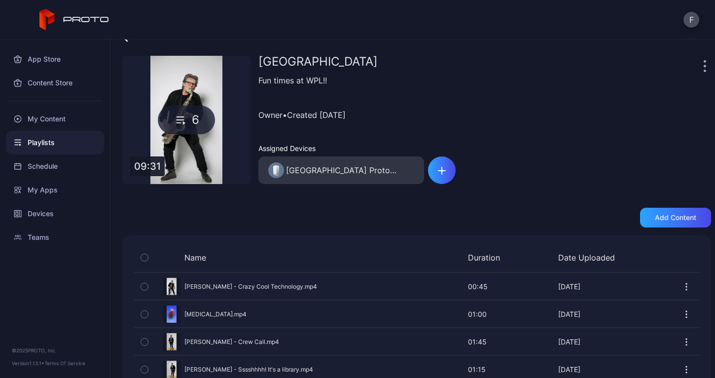
scroll to position [0, 0]
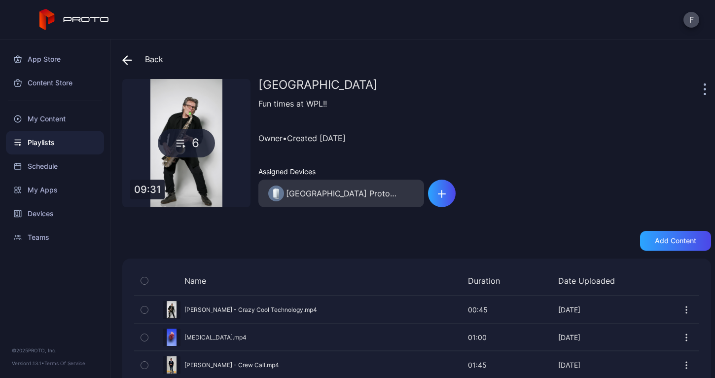
click at [703, 91] on icon "button" at bounding box center [704, 88] width 2 height 11
click at [529, 118] on div "Westport Library Fun times at WPL!! Owner • Created [DATE] Assigned Devices Wes…" at bounding box center [484, 143] width 453 height 128
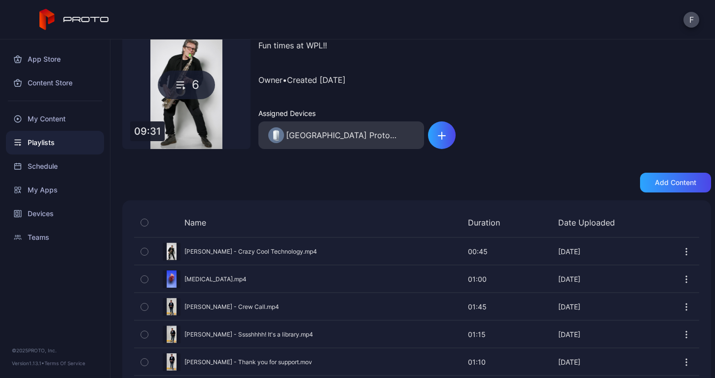
scroll to position [104, 0]
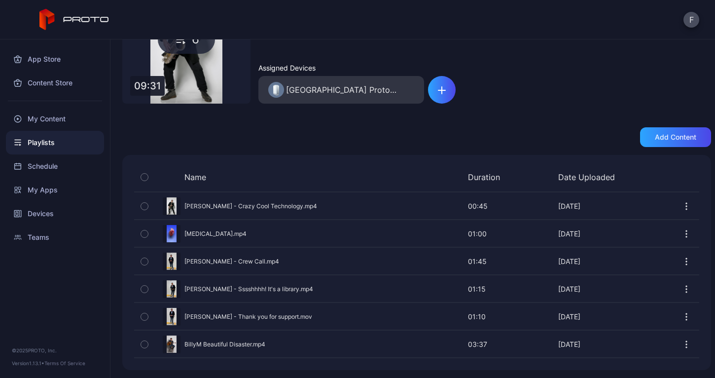
click at [686, 209] on icon "button" at bounding box center [686, 209] width 1 height 1
click at [587, 110] on div "Back [GEOGRAPHIC_DATA] 6 09:31 Westport Library Fun times at WPL!! Owner • Crea…" at bounding box center [412, 208] width 604 height 338
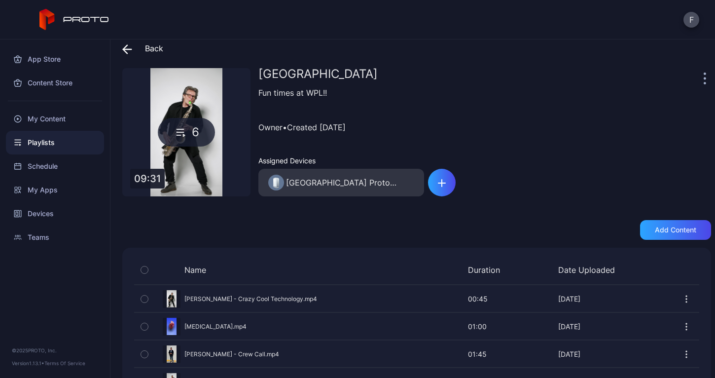
scroll to position [0, 0]
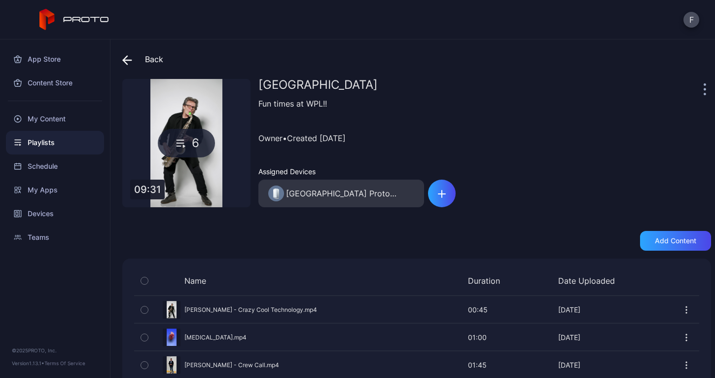
click at [125, 58] on icon at bounding box center [127, 60] width 10 height 10
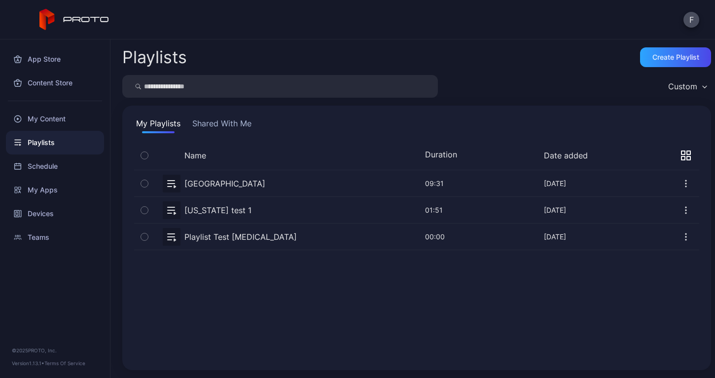
click at [143, 181] on icon "button" at bounding box center [144, 183] width 7 height 11
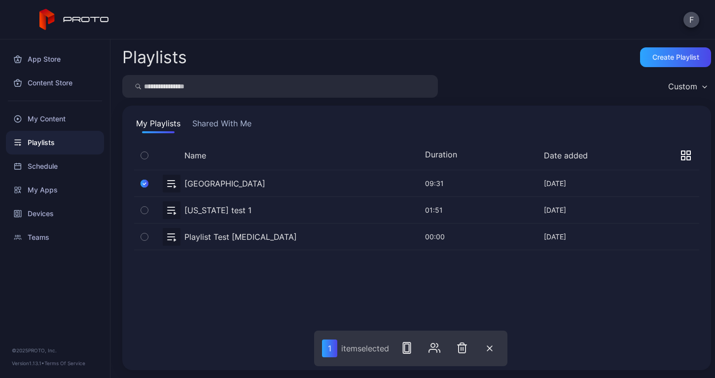
click at [144, 210] on icon "button" at bounding box center [144, 210] width 7 height 11
click at [145, 235] on icon "button" at bounding box center [144, 236] width 7 height 11
click at [467, 351] on icon "button" at bounding box center [465, 348] width 12 height 12
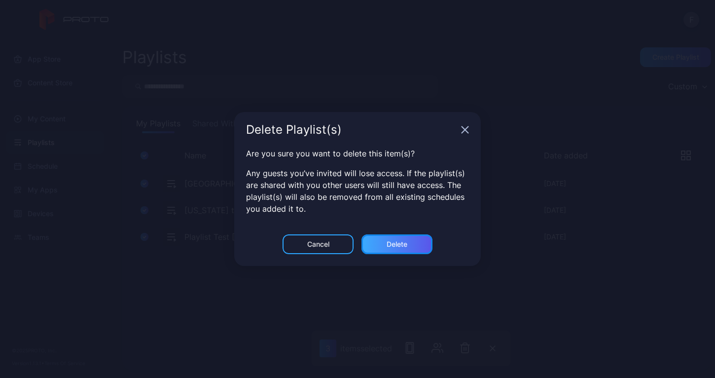
click at [397, 244] on div "Delete" at bounding box center [396, 244] width 21 height 8
